Goal: Task Accomplishment & Management: Manage account settings

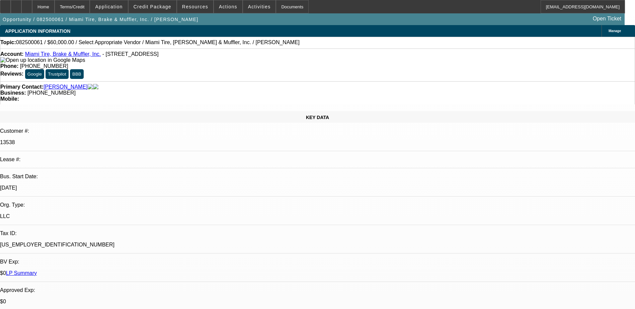
select select "0"
select select "2"
select select "0.1"
select select "4"
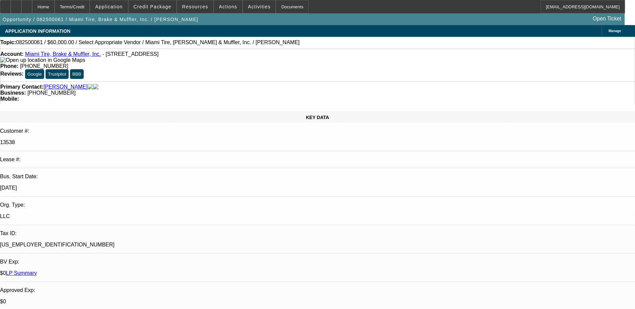
scroll to position [736, 0]
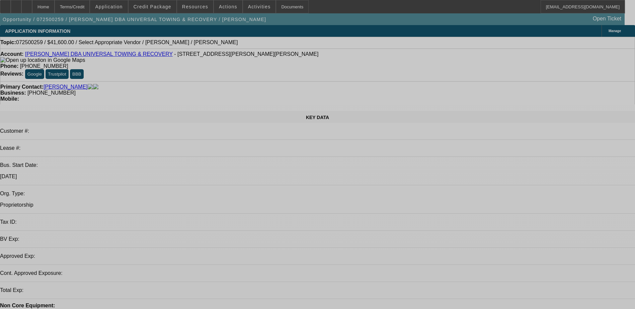
select select "0"
select select "0.1"
select select "0.2"
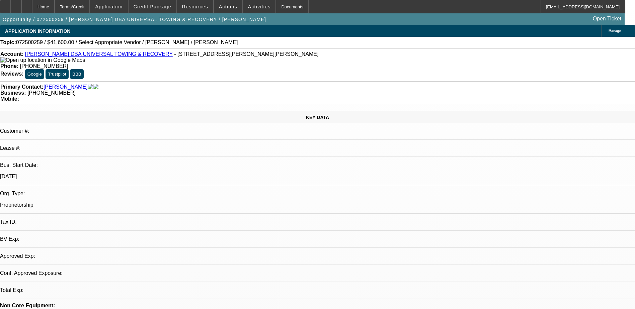
select select "2"
select select "0.1"
select select "1"
select select "4"
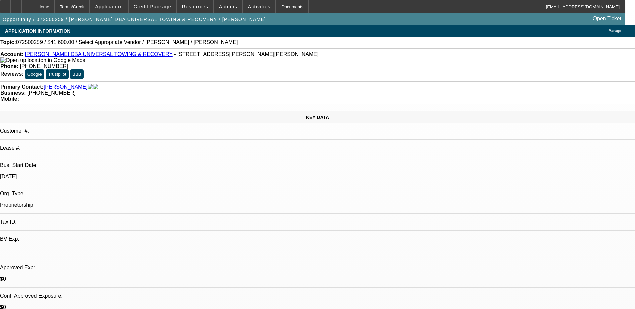
select select "1"
select select "2"
select select "4"
click at [479, 24] on div "Opportunity / 072500259 / TIMOTHY E WHITMAN DBA UNIVERSAL TOWING & RECOVERY / W…" at bounding box center [312, 19] width 624 height 12
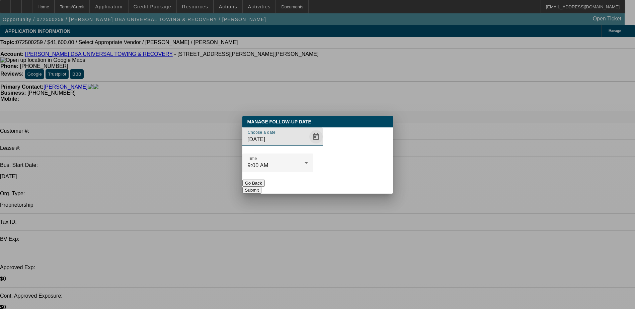
click at [308, 145] on span "Open calendar" at bounding box center [316, 137] width 16 height 16
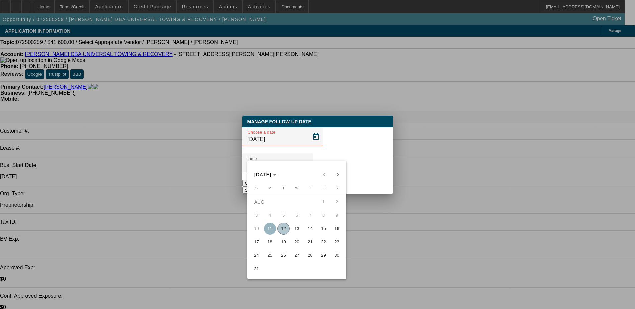
click at [327, 232] on span "15" at bounding box center [324, 229] width 12 height 12
type input "8/15/2025"
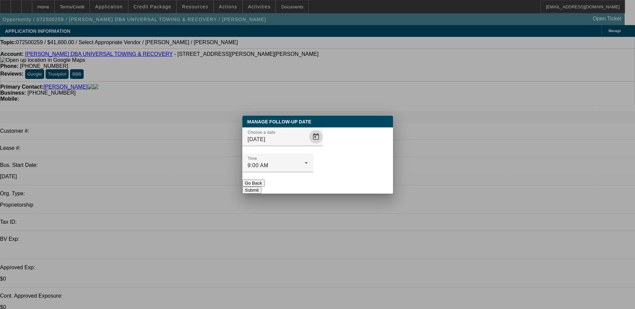
click at [261, 187] on button "Submit" at bounding box center [251, 190] width 19 height 7
